Goal: Entertainment & Leisure: Consume media (video, audio)

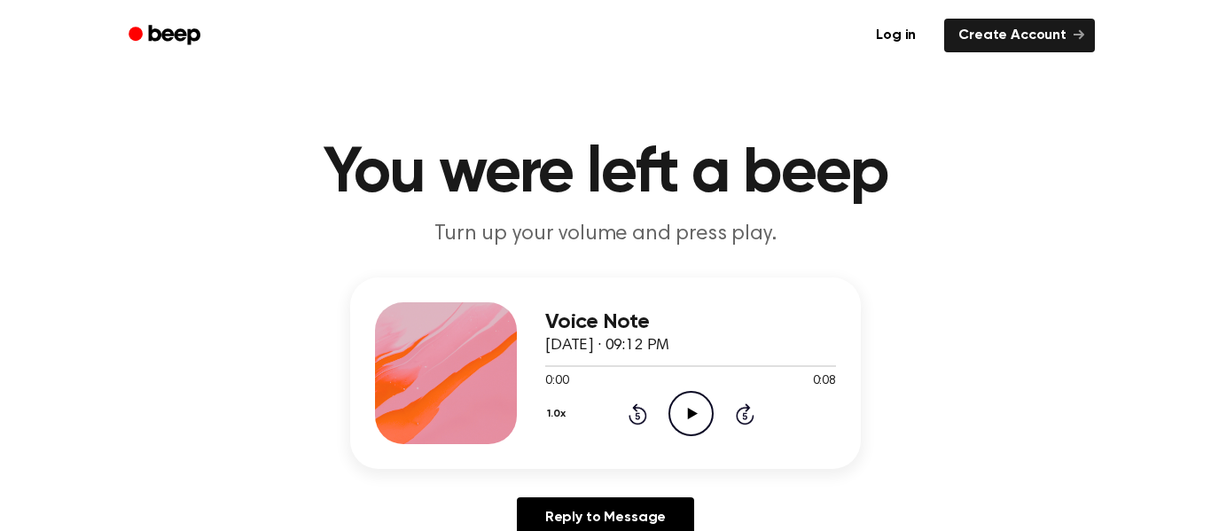
click at [684, 410] on icon "Play Audio" at bounding box center [690, 413] width 45 height 45
click at [685, 411] on icon "Pause Audio" at bounding box center [690, 413] width 45 height 45
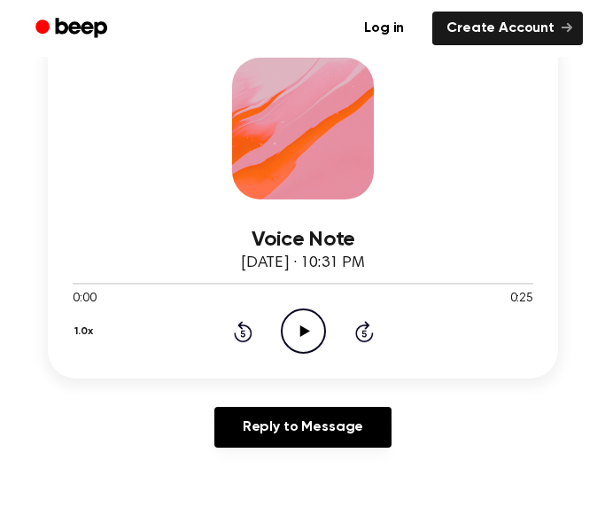
scroll to position [282, 0]
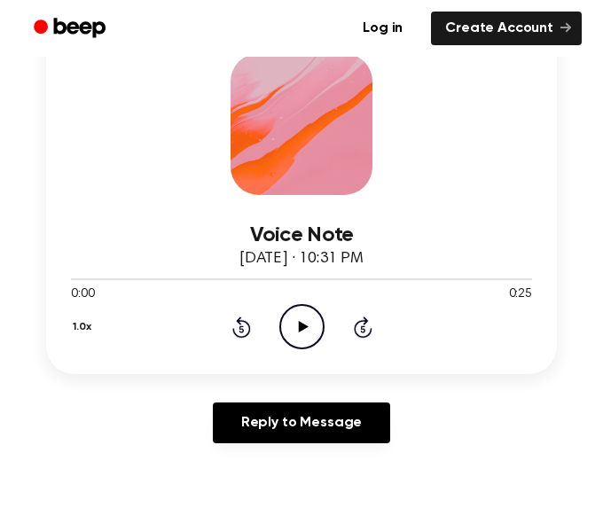
click at [309, 336] on icon "Play Audio" at bounding box center [301, 326] width 45 height 45
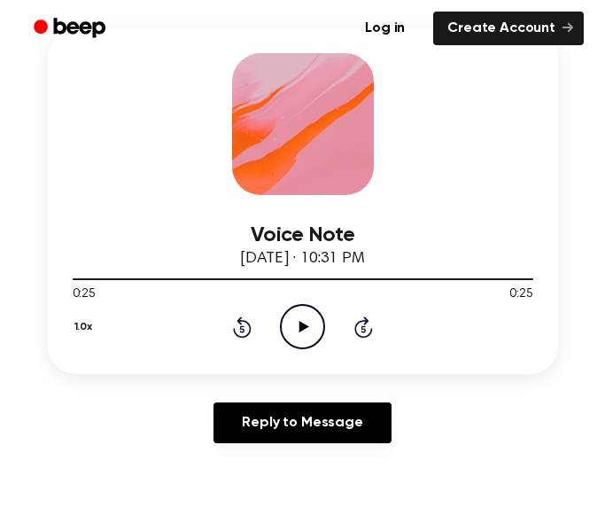
scroll to position [0, 0]
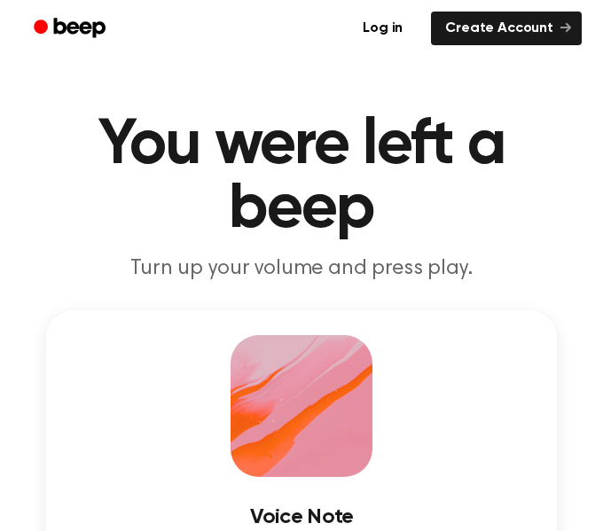
click at [61, 241] on header "You were left a beep Turn up your volume and press play." at bounding box center [301, 197] width 560 height 168
